Goal: Navigation & Orientation: Find specific page/section

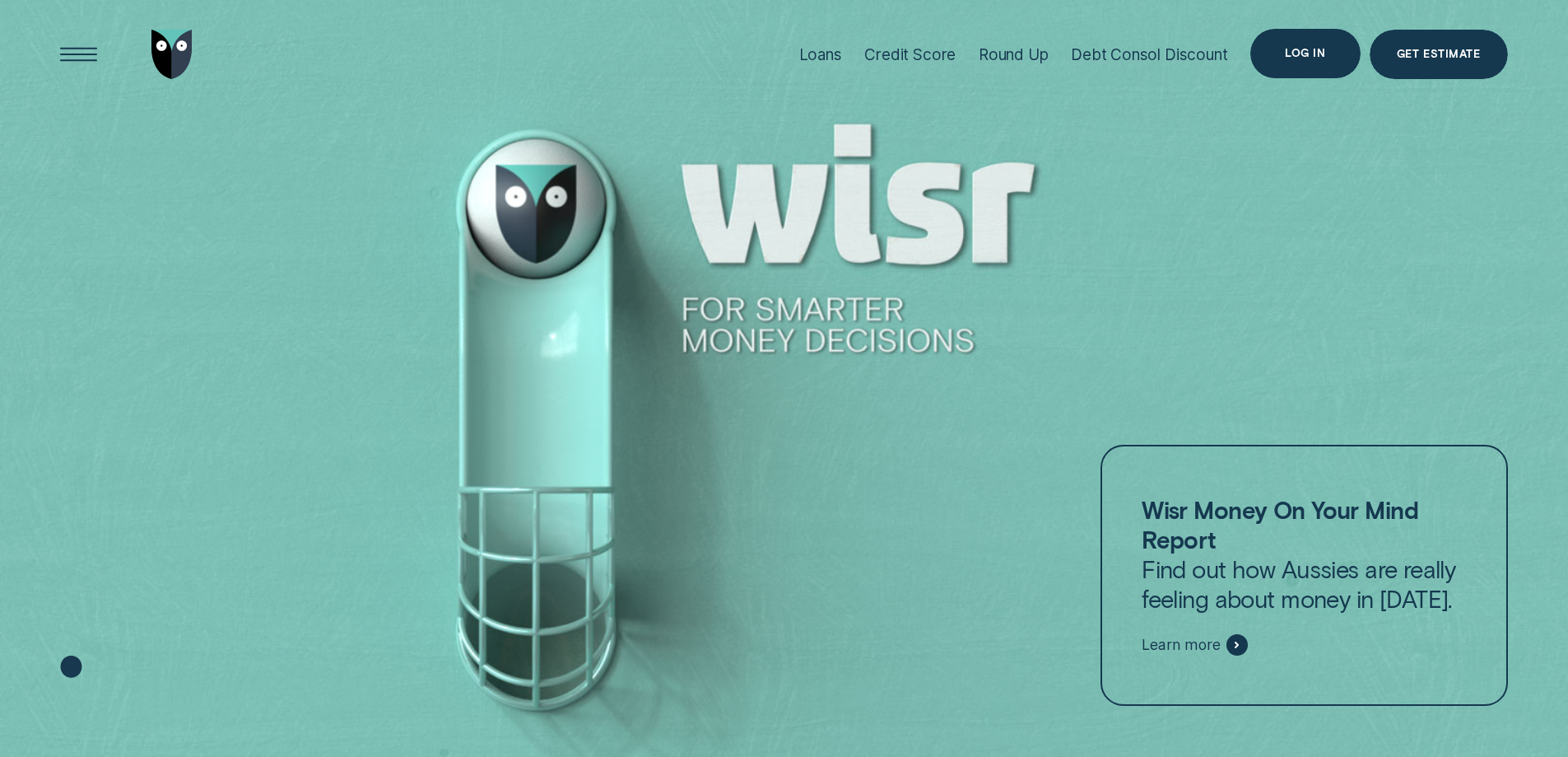
click at [1333, 62] on div "Log in" at bounding box center [1305, 53] width 109 height 49
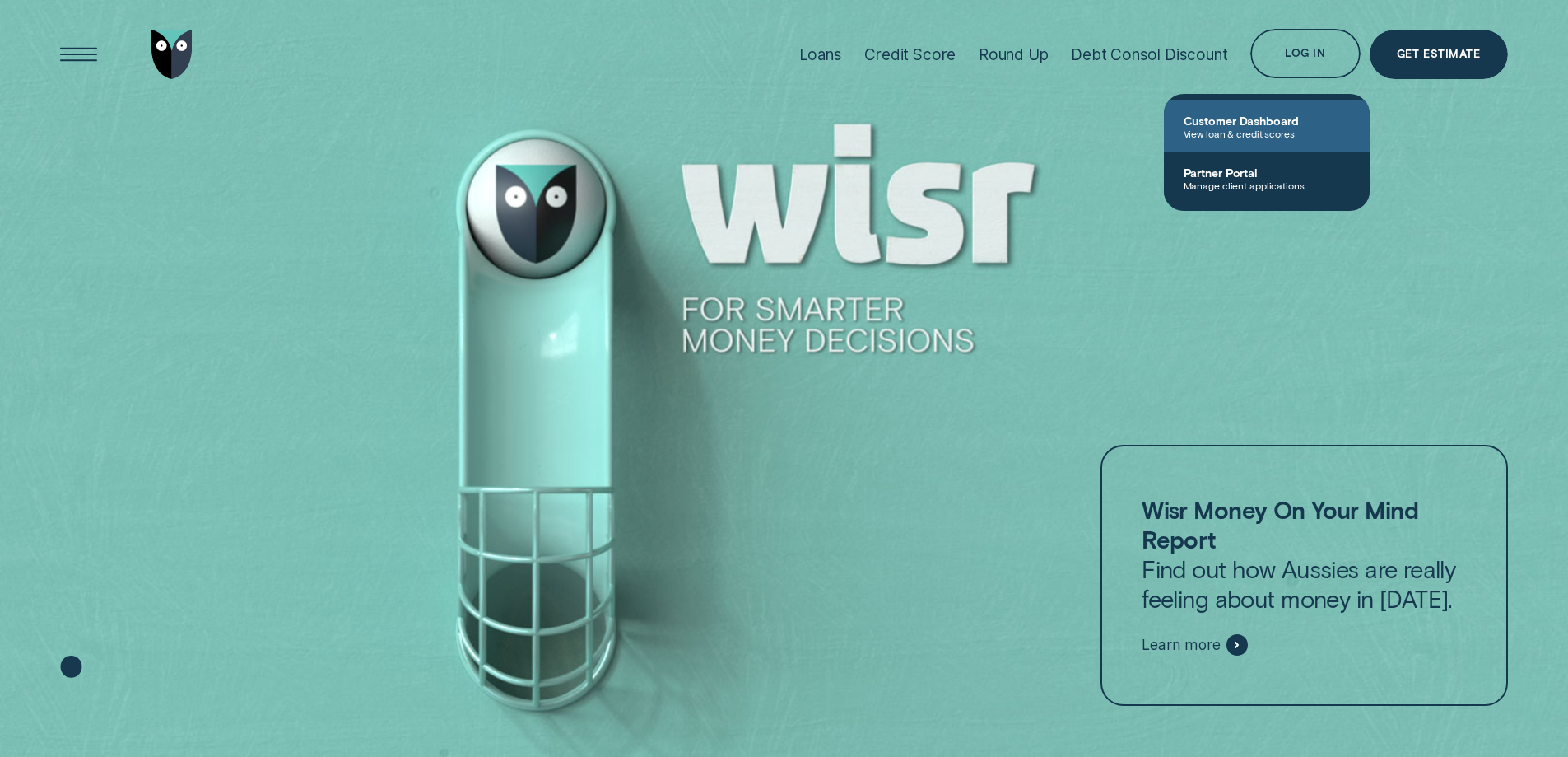
click at [1262, 123] on span "Customer Dashboard" at bounding box center [1267, 120] width 166 height 14
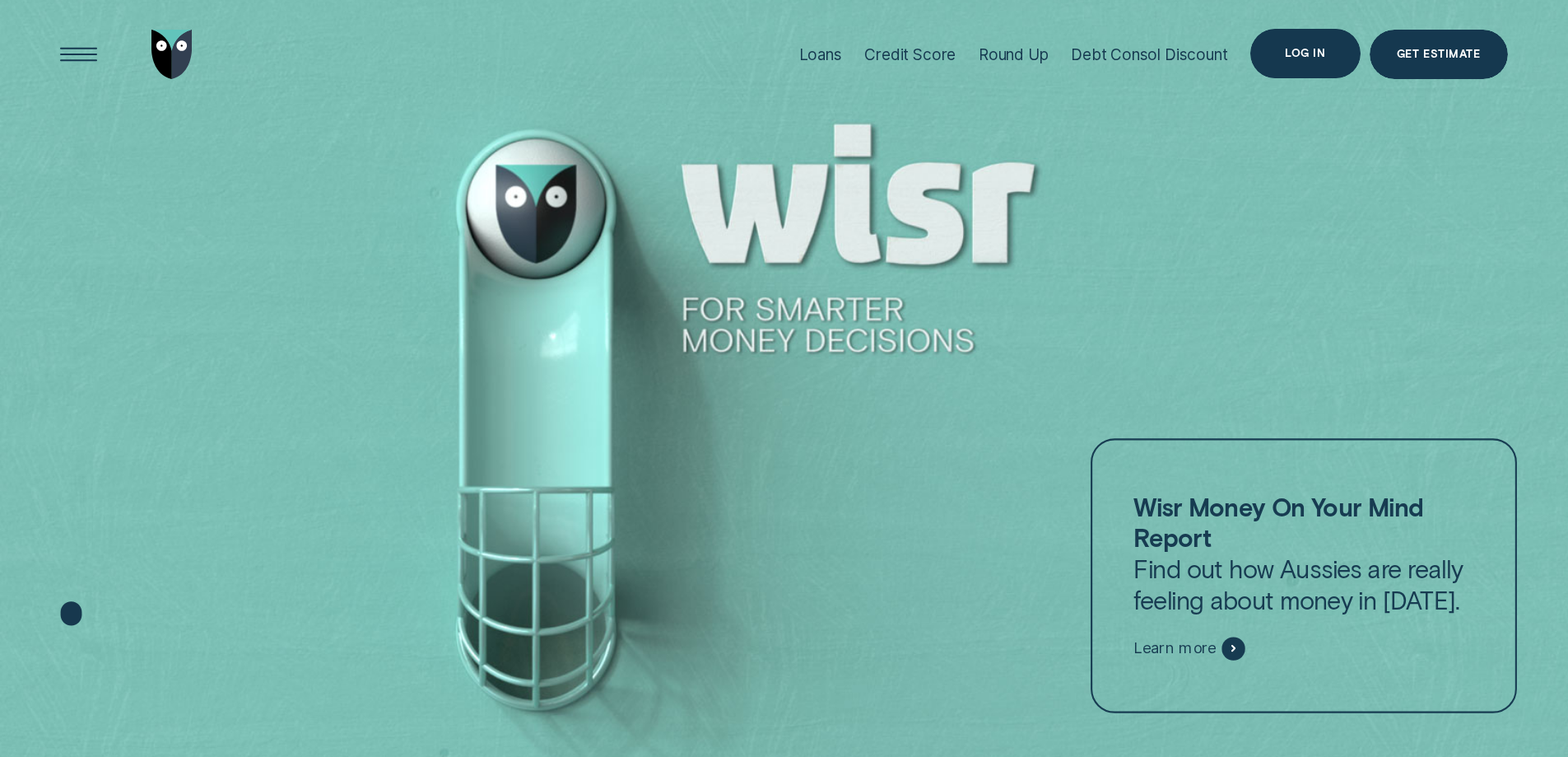
click at [1314, 48] on div "Log in" at bounding box center [1306, 53] width 41 height 10
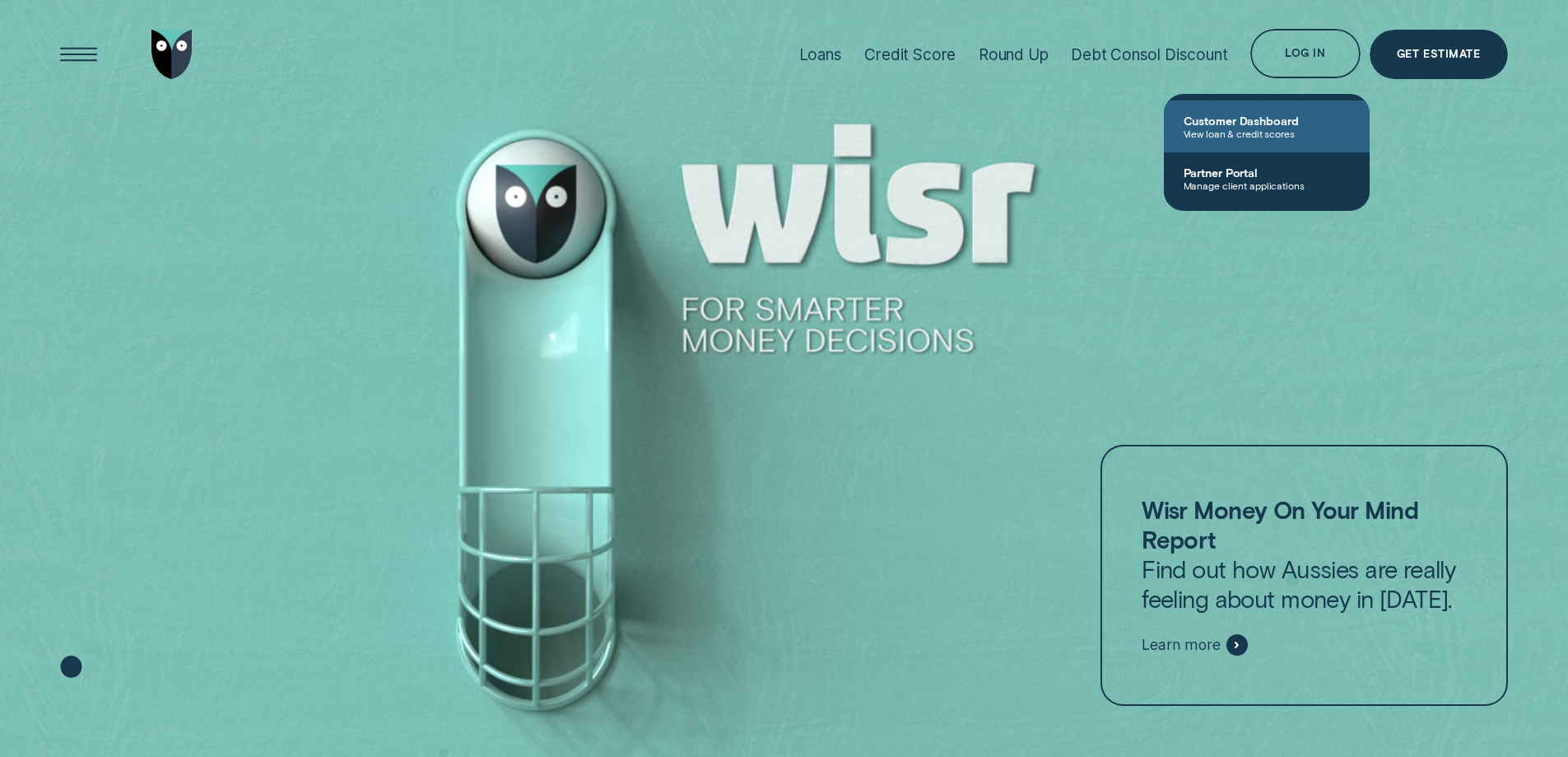
click at [1240, 120] on span "Customer Dashboard" at bounding box center [1267, 120] width 166 height 14
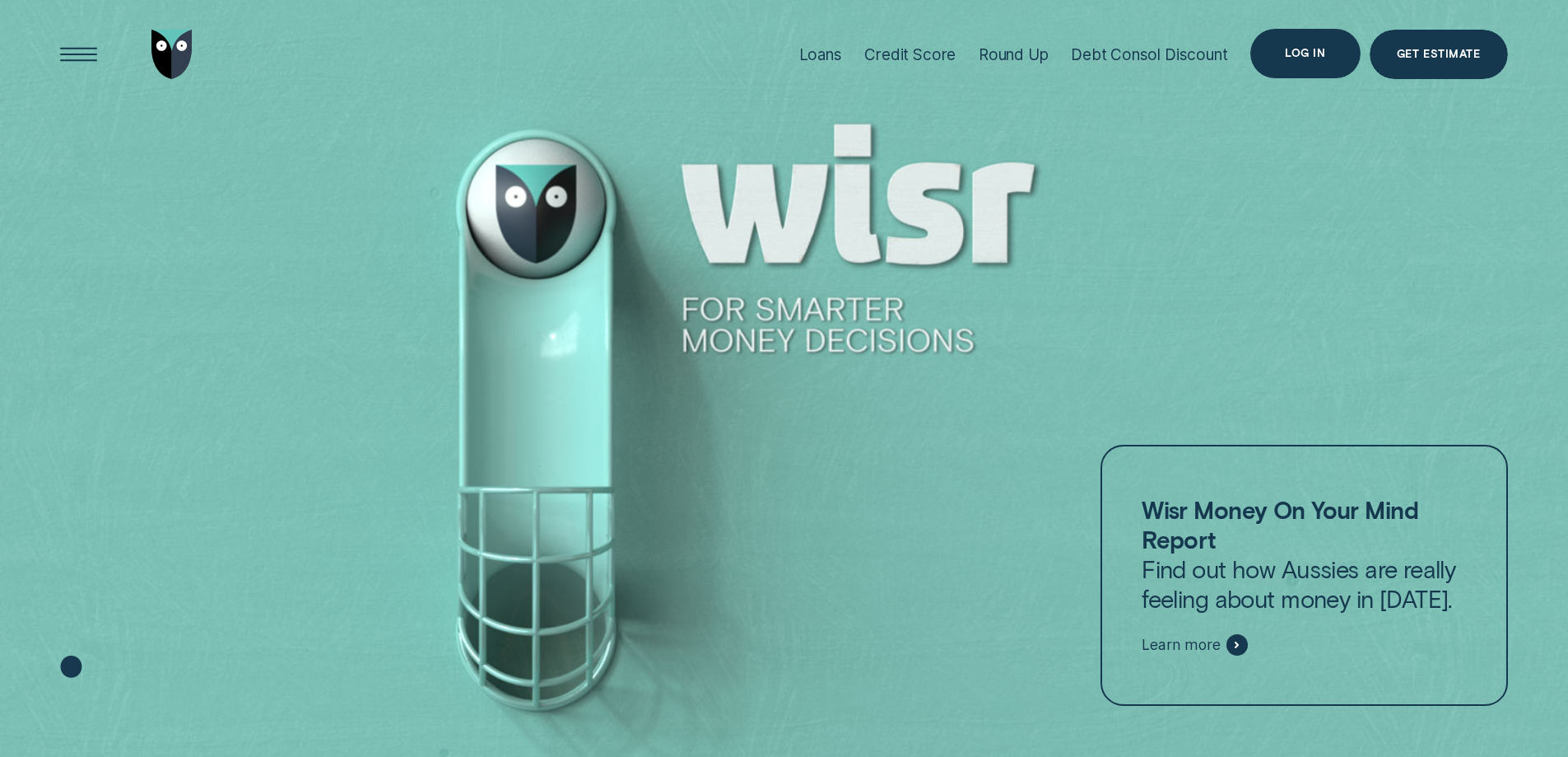
click at [1287, 53] on div "Log in" at bounding box center [1306, 53] width 41 height 10
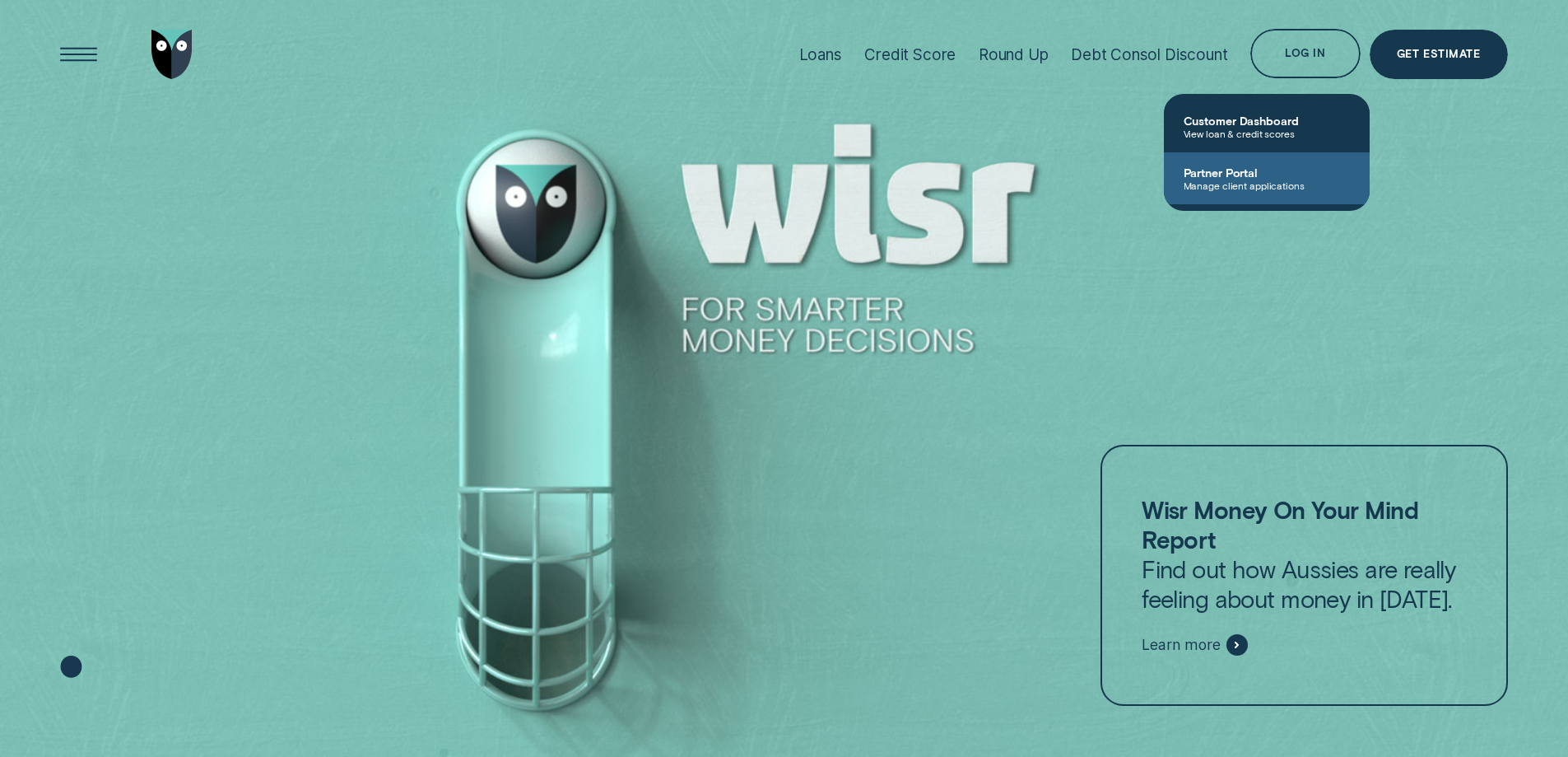
click at [1236, 178] on span "Partner Portal" at bounding box center [1267, 172] width 166 height 14
